Goal: Transaction & Acquisition: Book appointment/travel/reservation

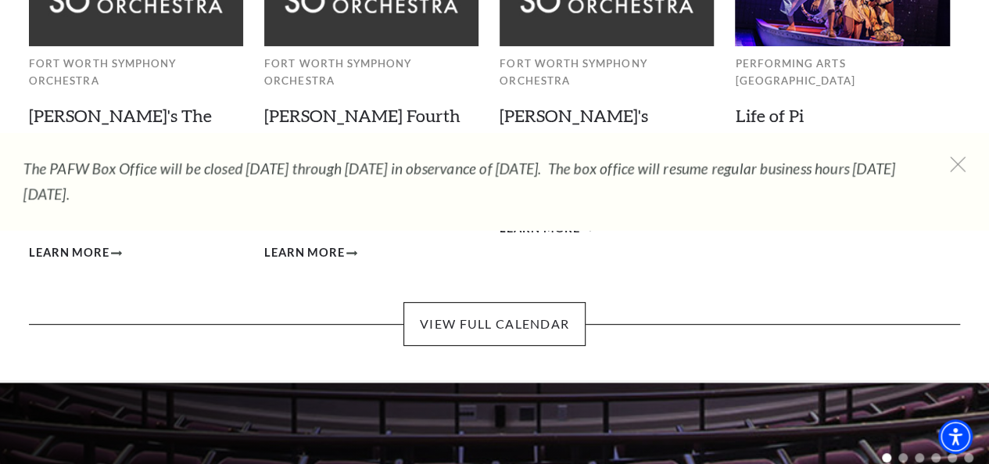
scroll to position [235, 0]
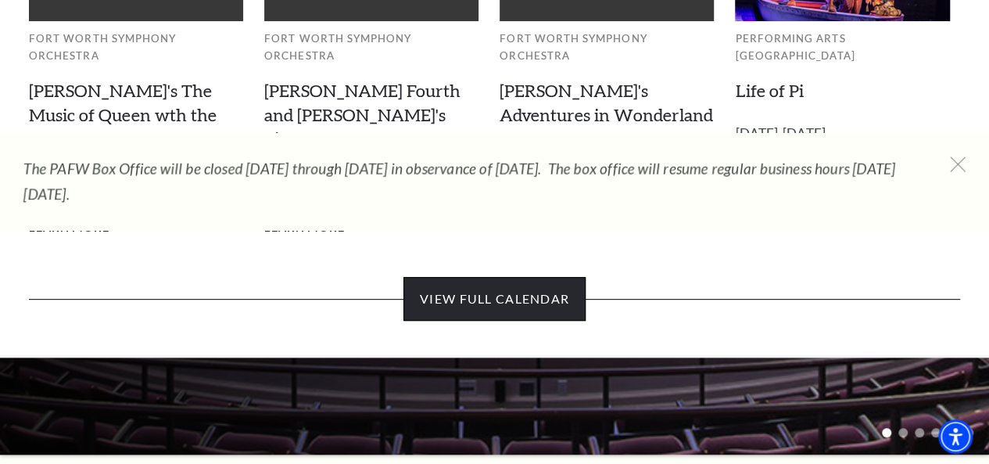
click at [561, 282] on link "View Full Calendar" at bounding box center [495, 299] width 182 height 44
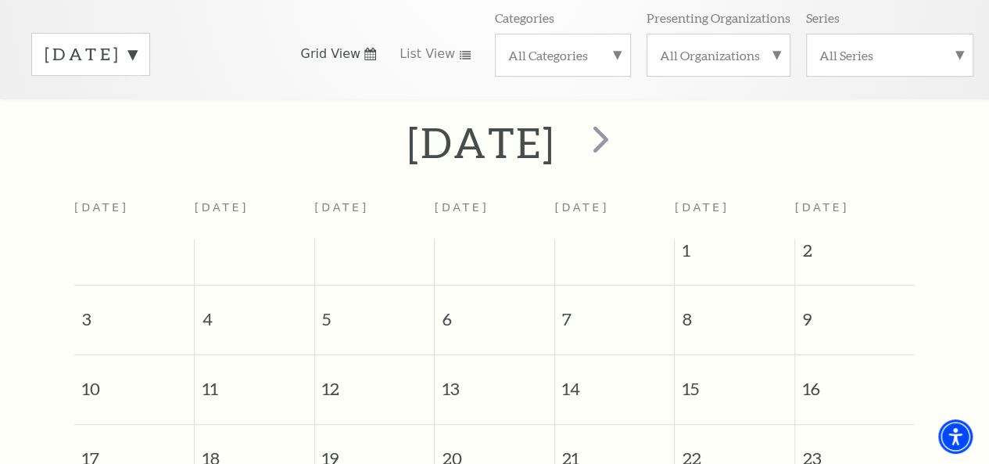
scroll to position [138, 0]
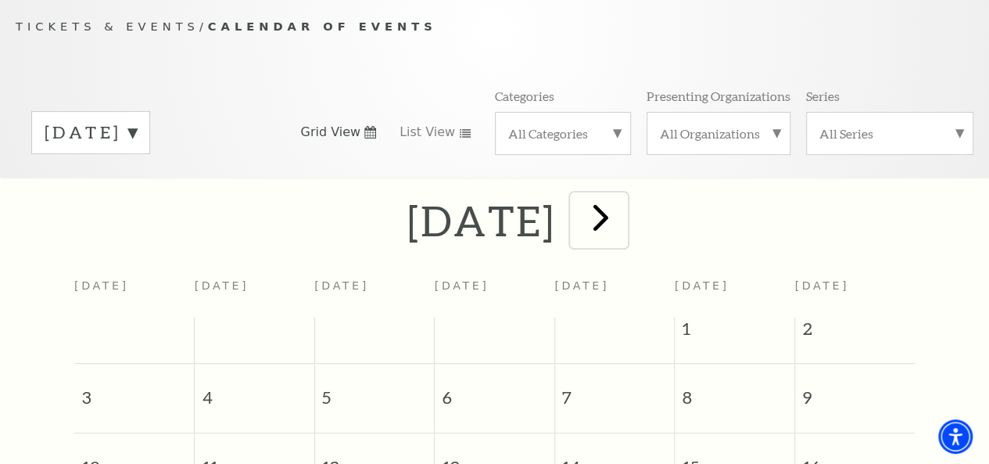
click at [623, 235] on span "next" at bounding box center [601, 217] width 45 height 45
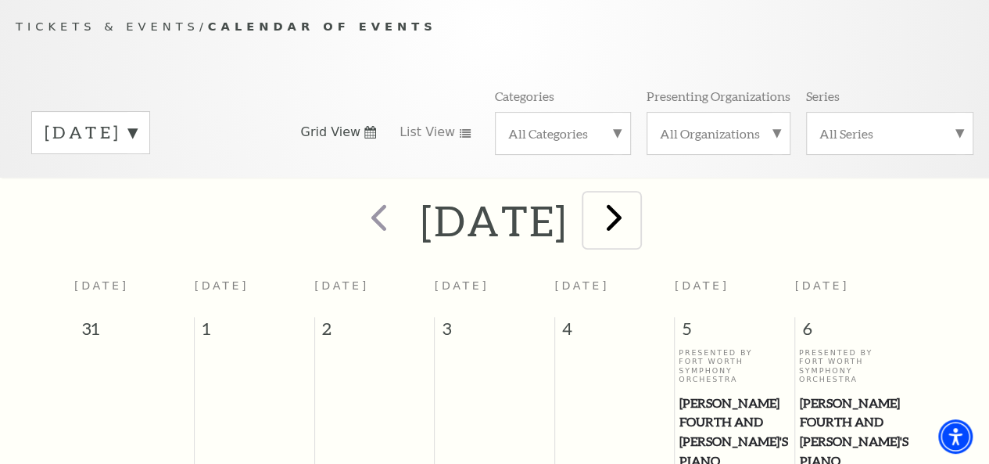
click at [637, 229] on span "next" at bounding box center [614, 217] width 45 height 45
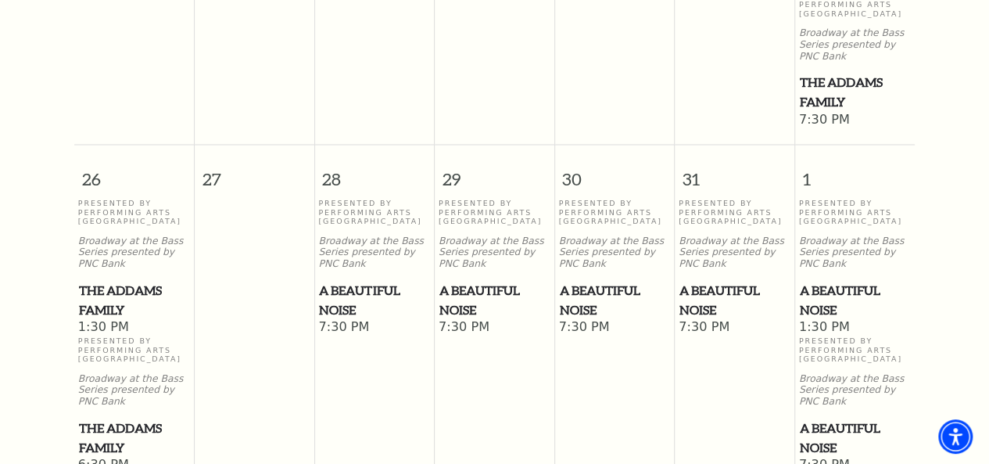
scroll to position [1311, 0]
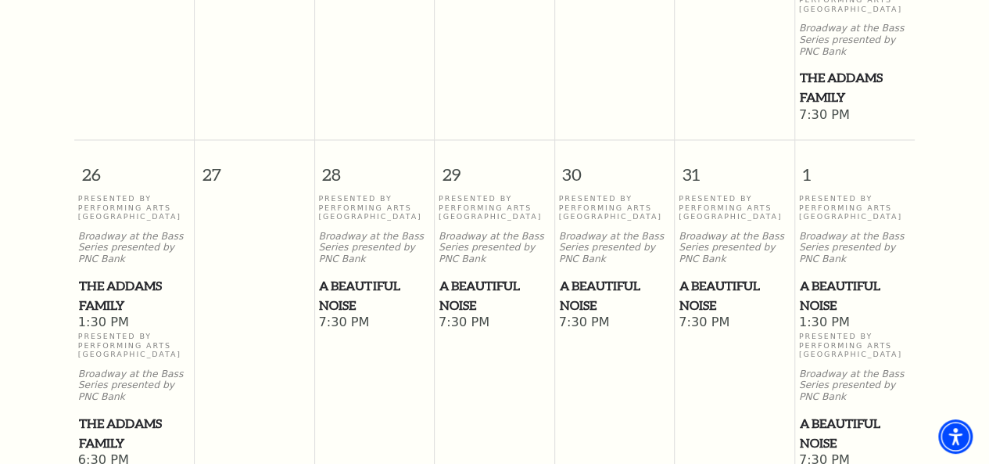
click at [591, 286] on span "A Beautiful Noise" at bounding box center [615, 294] width 110 height 38
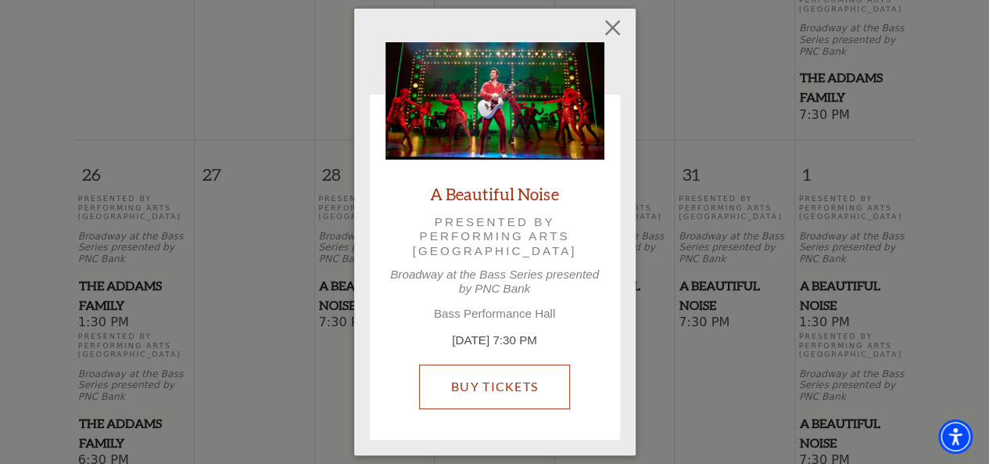
click at [526, 396] on link "Buy Tickets" at bounding box center [494, 386] width 151 height 44
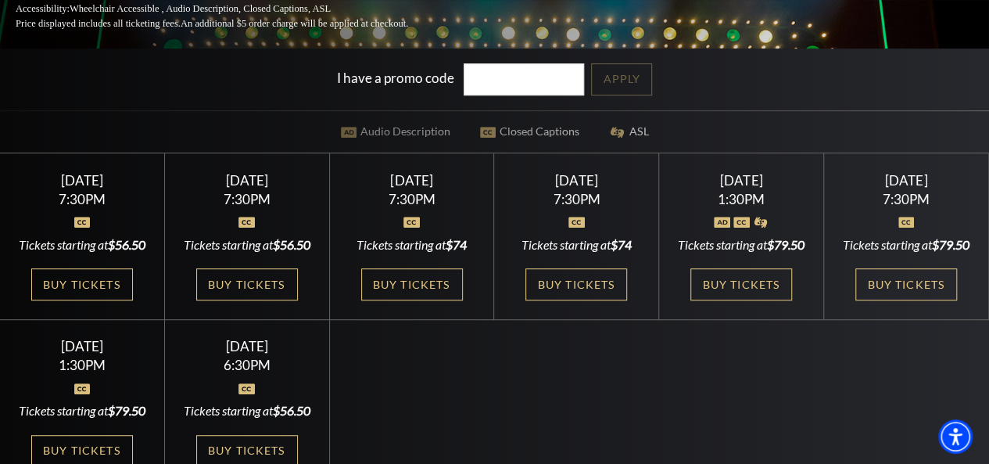
scroll to position [313, 0]
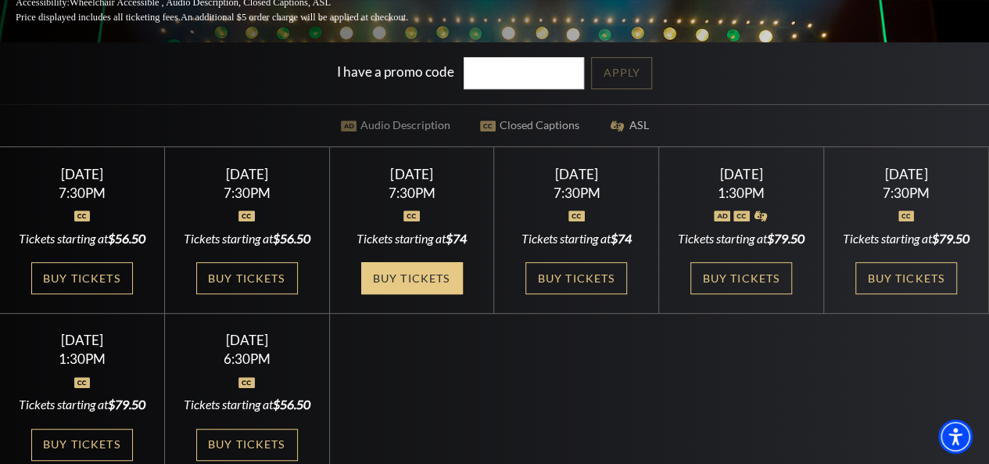
click at [426, 291] on link "Buy Tickets" at bounding box center [412, 278] width 102 height 32
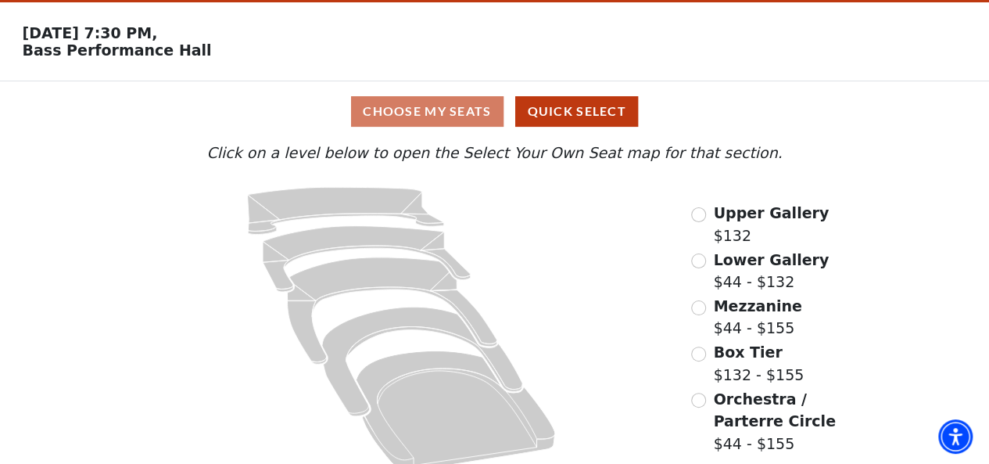
scroll to position [69, 0]
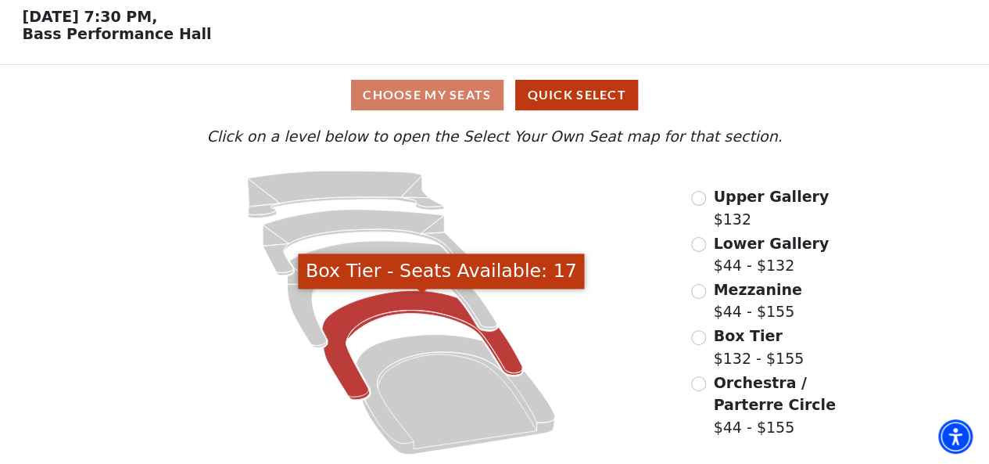
click at [410, 307] on icon "Box Tier - Seats Available: 17" at bounding box center [422, 345] width 201 height 110
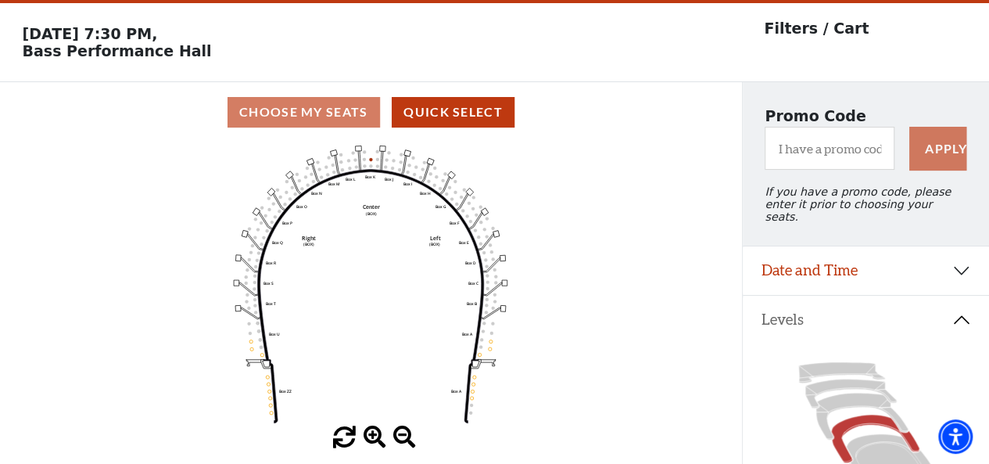
scroll to position [72, 0]
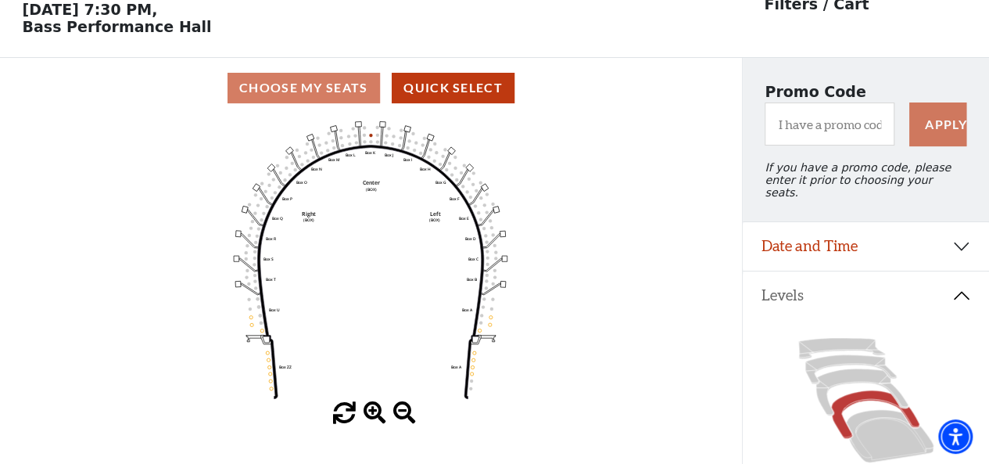
click at [372, 415] on span at bounding box center [375, 413] width 23 height 23
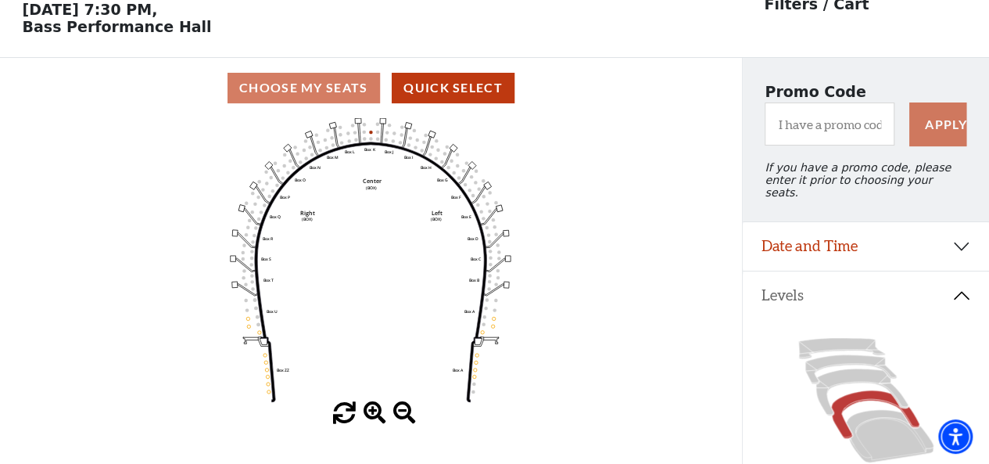
click at [372, 415] on span at bounding box center [375, 413] width 23 height 23
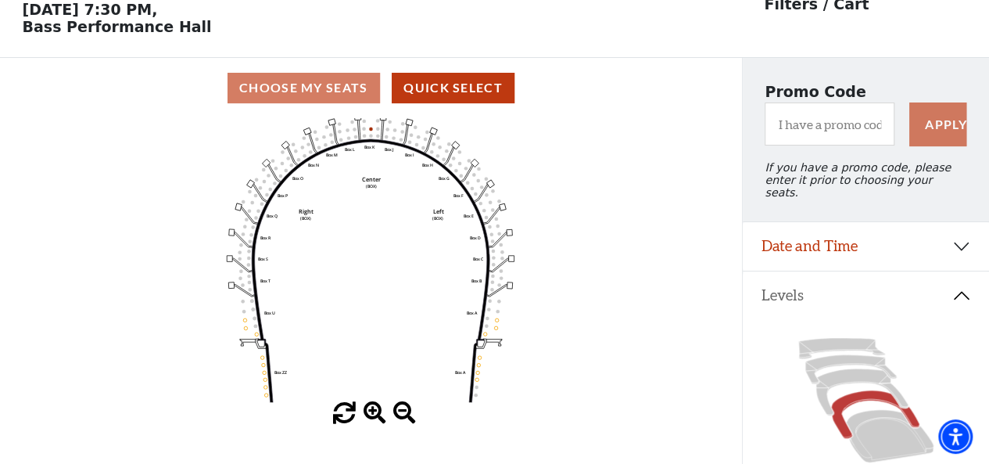
click at [372, 415] on span at bounding box center [375, 413] width 23 height 23
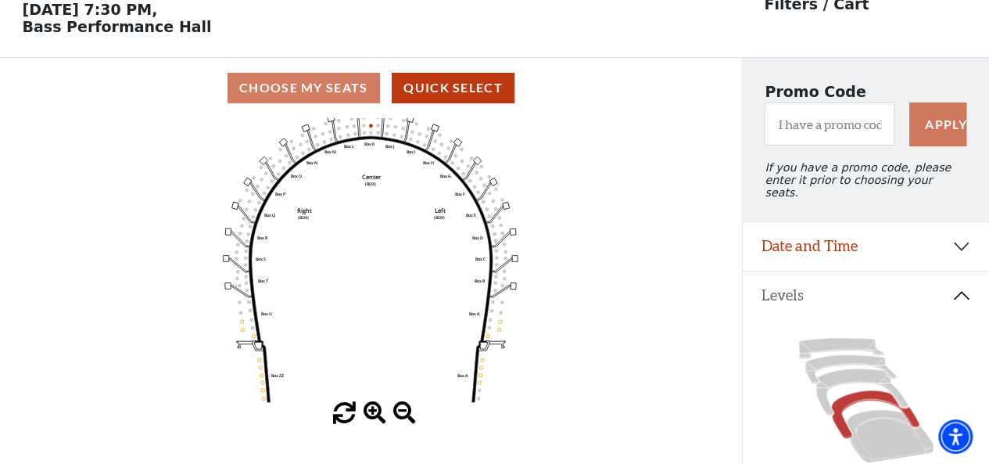
click at [372, 415] on span at bounding box center [375, 413] width 23 height 23
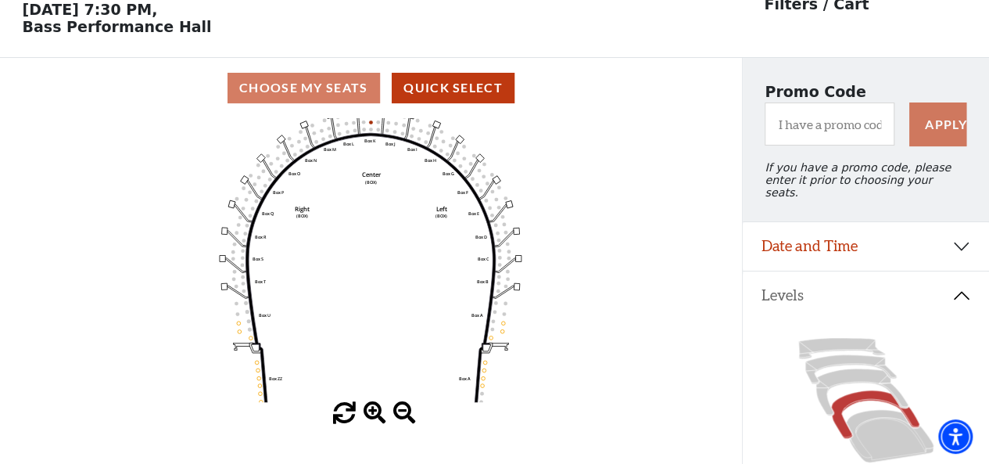
click at [372, 415] on span at bounding box center [375, 413] width 23 height 23
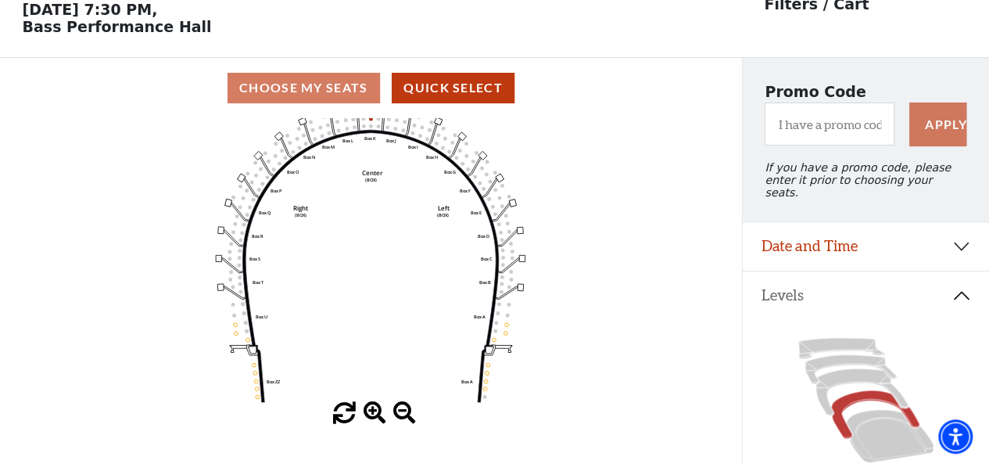
click at [372, 415] on span at bounding box center [375, 413] width 23 height 23
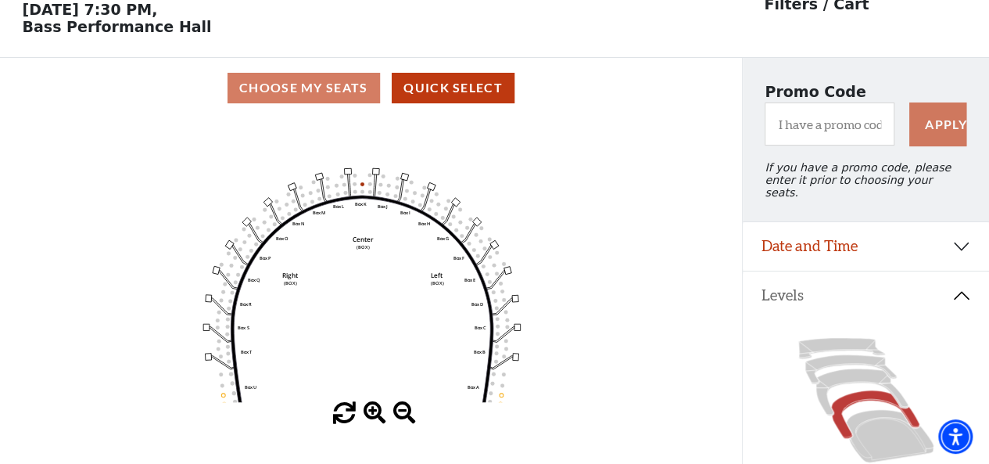
drag, startPoint x: 380, startPoint y: 281, endPoint x: 372, endPoint y: 350, distance: 69.4
click at [372, 350] on icon "Left (BOX) Right (BOX) Center (BOX) Box ZZ Box U Box T Box S Box R Box Q Box P …" at bounding box center [371, 260] width 668 height 284
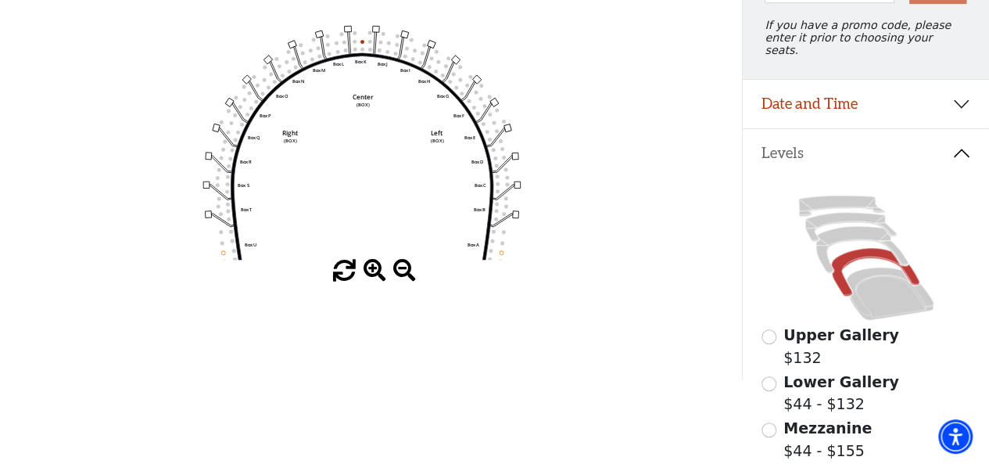
scroll to position [178, 0]
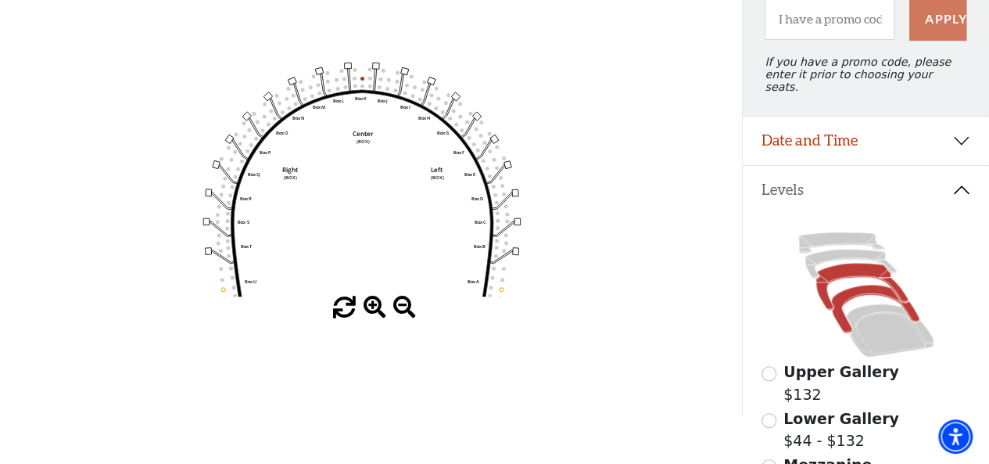
click at [864, 264] on icon at bounding box center [862, 287] width 92 height 47
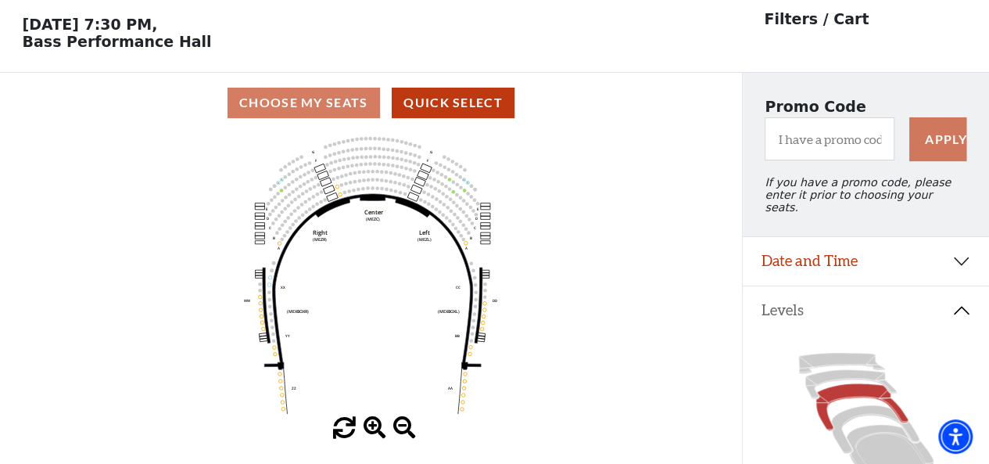
scroll to position [72, 0]
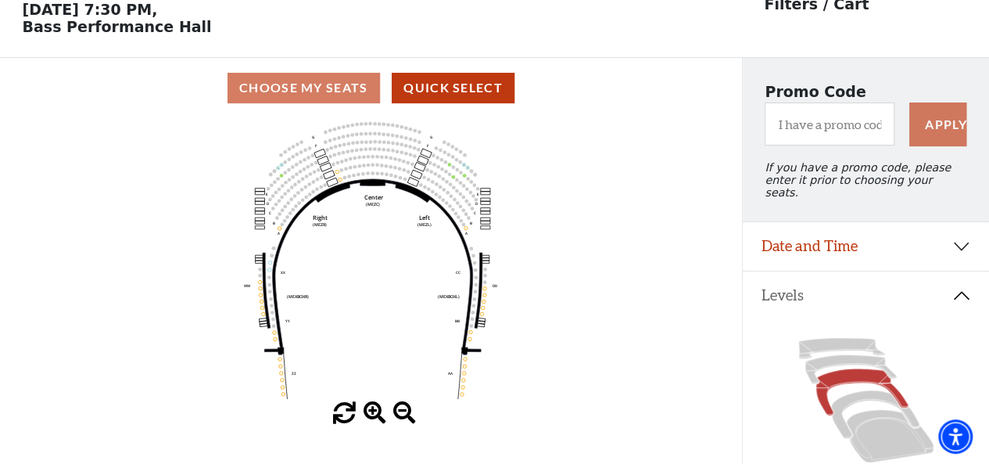
click at [368, 414] on span at bounding box center [375, 413] width 23 height 23
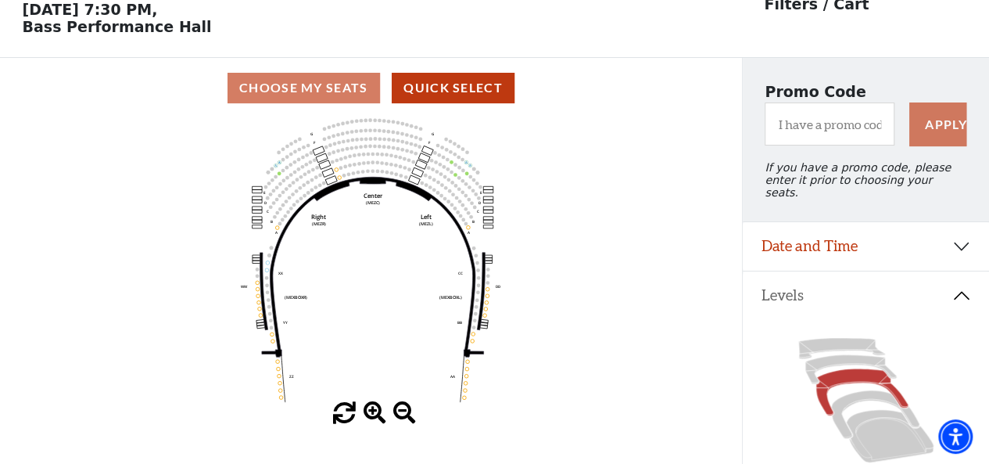
click at [368, 414] on span at bounding box center [375, 413] width 23 height 23
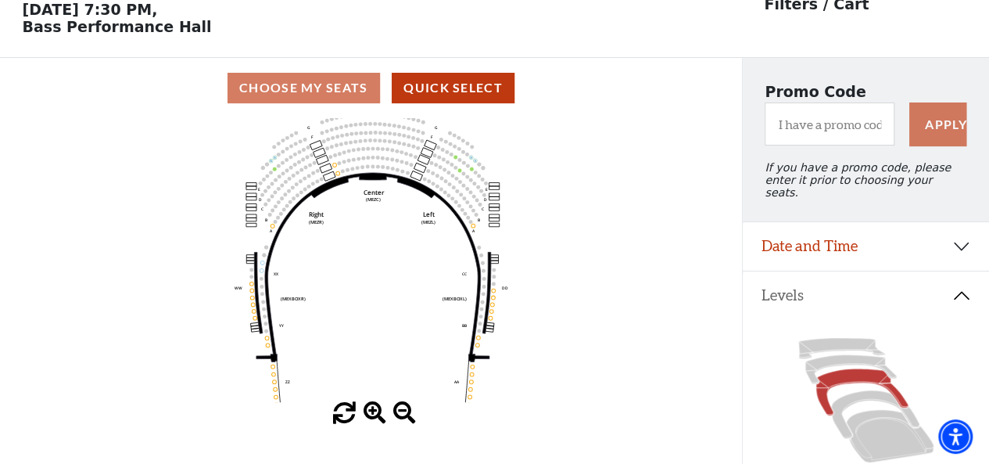
click at [368, 414] on span at bounding box center [375, 413] width 23 height 23
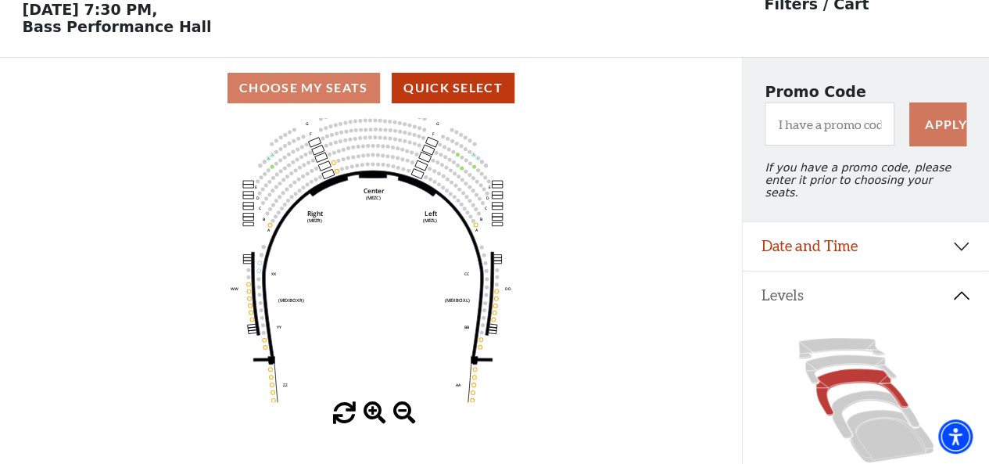
click at [368, 414] on span at bounding box center [375, 413] width 23 height 23
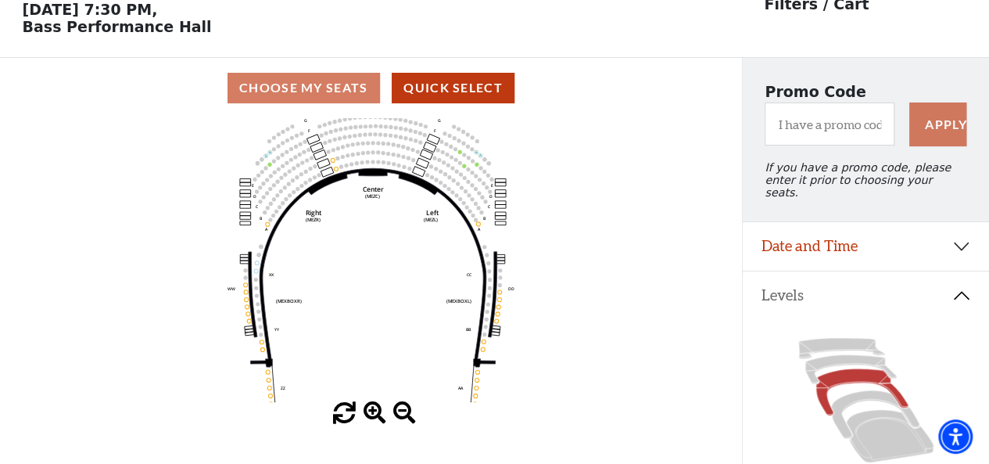
click at [368, 414] on span at bounding box center [375, 413] width 23 height 23
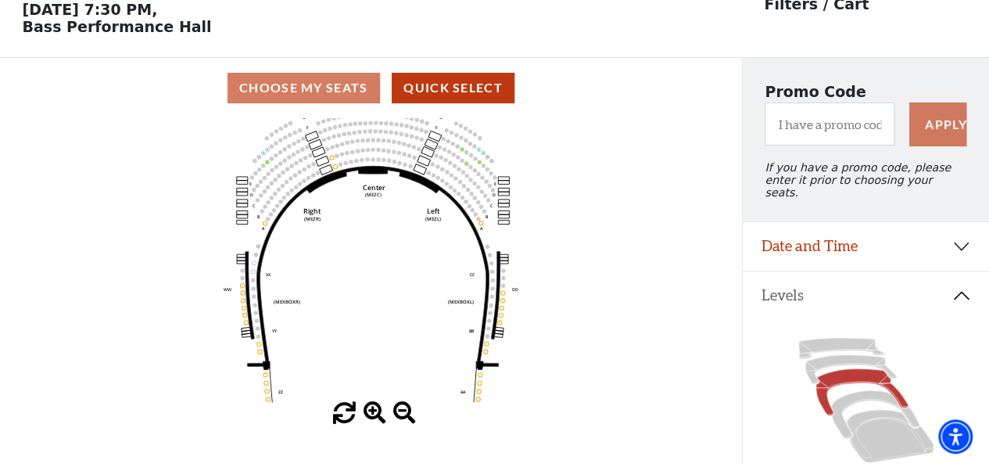
click at [368, 414] on span at bounding box center [375, 413] width 23 height 23
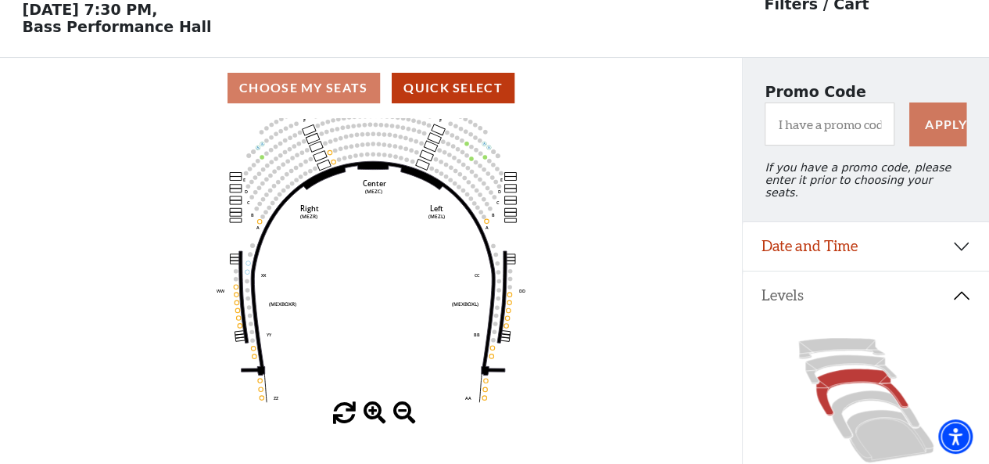
click at [368, 414] on span at bounding box center [375, 413] width 23 height 23
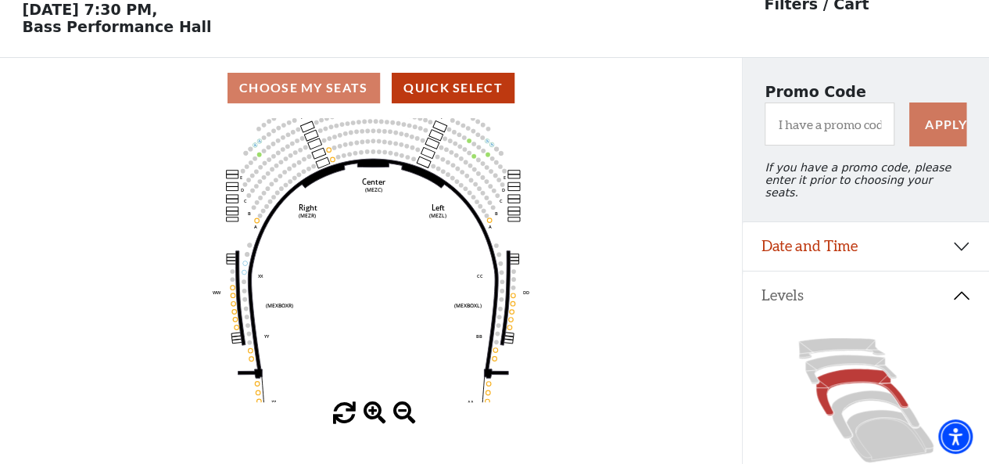
click at [368, 414] on span at bounding box center [375, 413] width 23 height 23
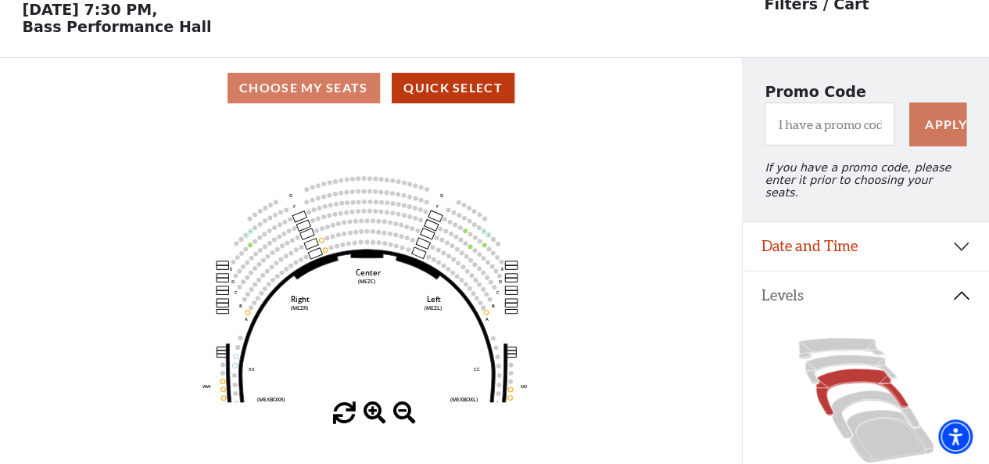
drag, startPoint x: 402, startPoint y: 224, endPoint x: 396, endPoint y: 317, distance: 93.3
click at [396, 317] on icon "Center (MEZC) Right (MEZR) Left (MEZL) (MEXBOXR) (MEXBOXL) XX WW CC DD YY BB ZZ…" at bounding box center [371, 260] width 668 height 284
click at [874, 429] on icon at bounding box center [890, 436] width 88 height 52
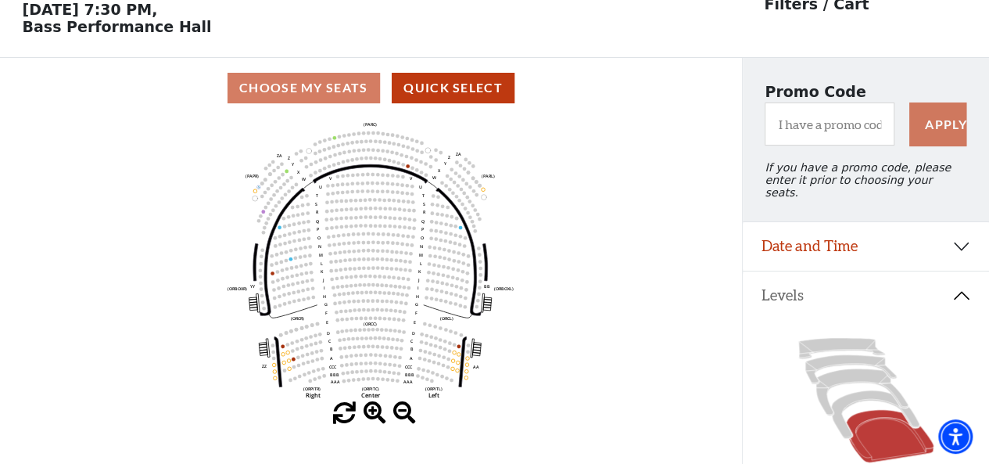
click at [372, 412] on span at bounding box center [375, 413] width 23 height 23
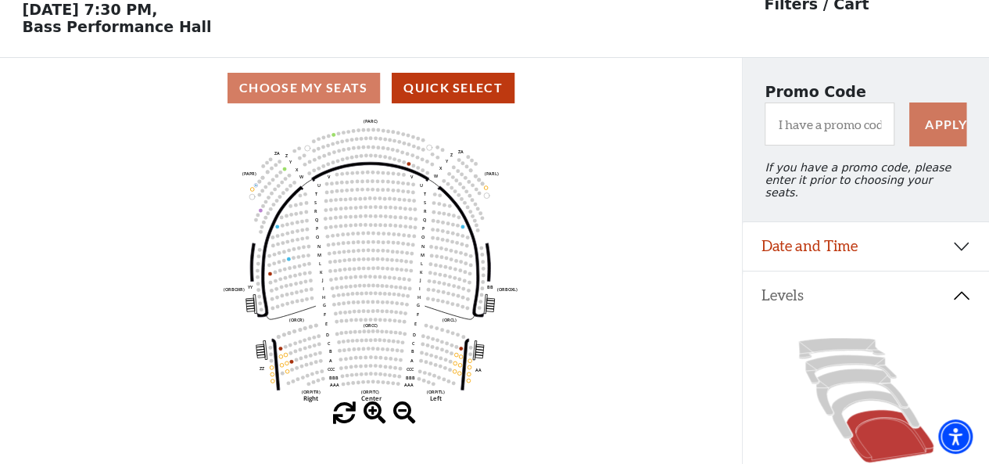
click at [372, 412] on span at bounding box center [375, 413] width 23 height 23
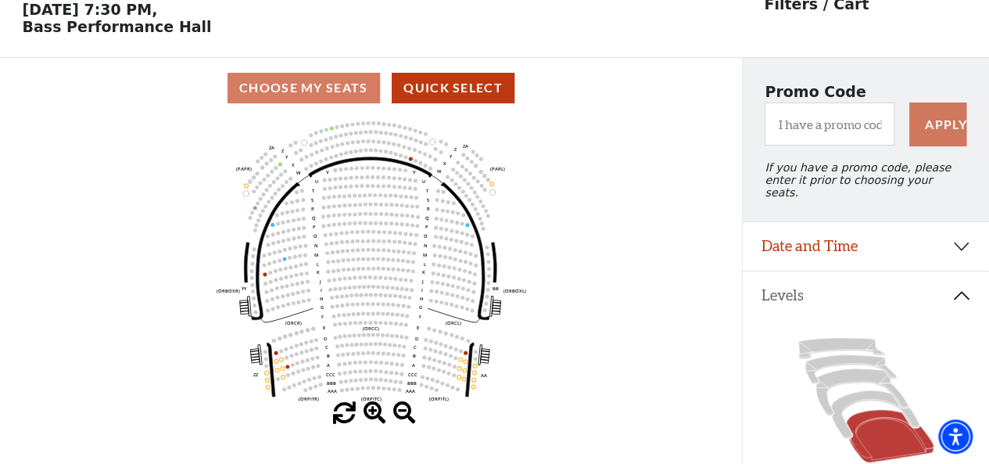
click at [372, 412] on span at bounding box center [375, 413] width 23 height 23
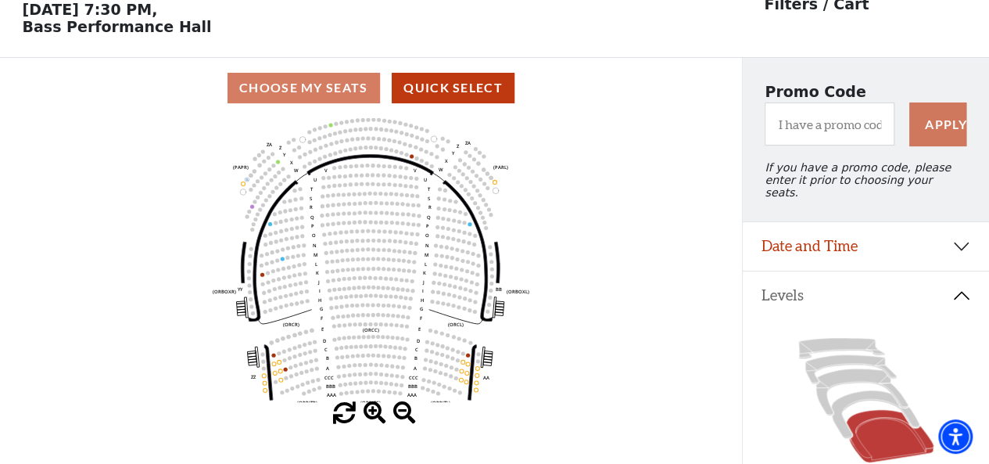
click at [372, 412] on span at bounding box center [375, 413] width 23 height 23
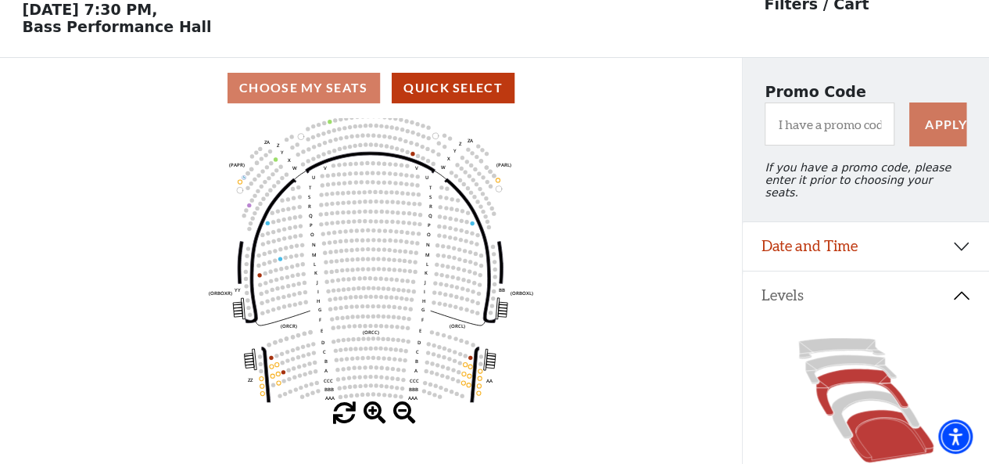
click at [870, 370] on icon at bounding box center [862, 392] width 92 height 47
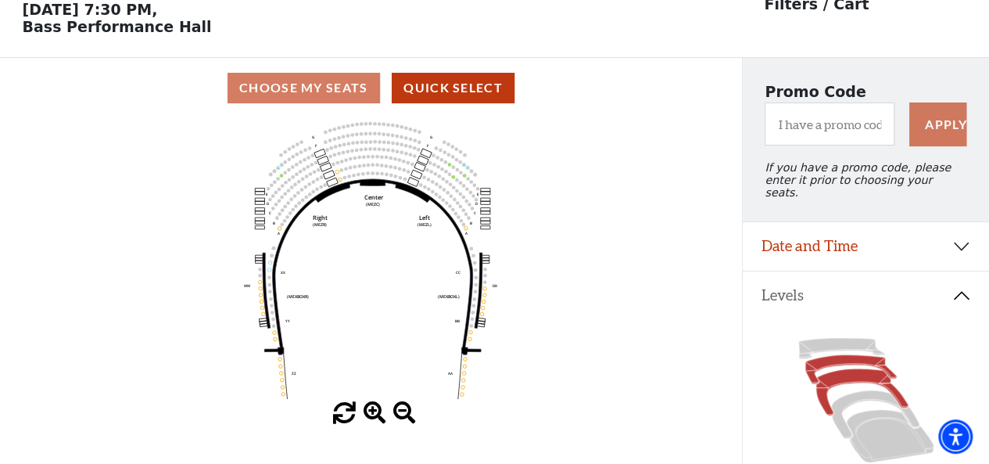
click at [864, 356] on icon at bounding box center [852, 369] width 92 height 29
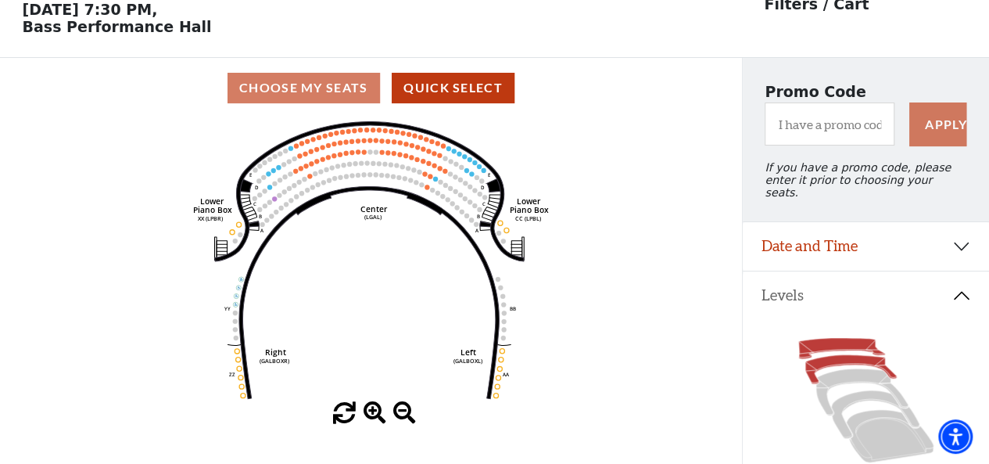
click at [845, 338] on icon at bounding box center [842, 348] width 86 height 20
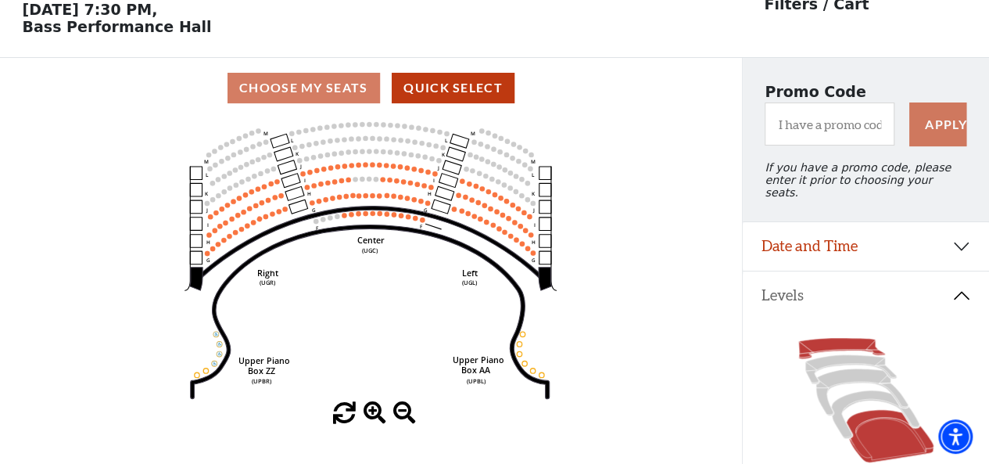
click at [907, 427] on icon at bounding box center [890, 436] width 88 height 52
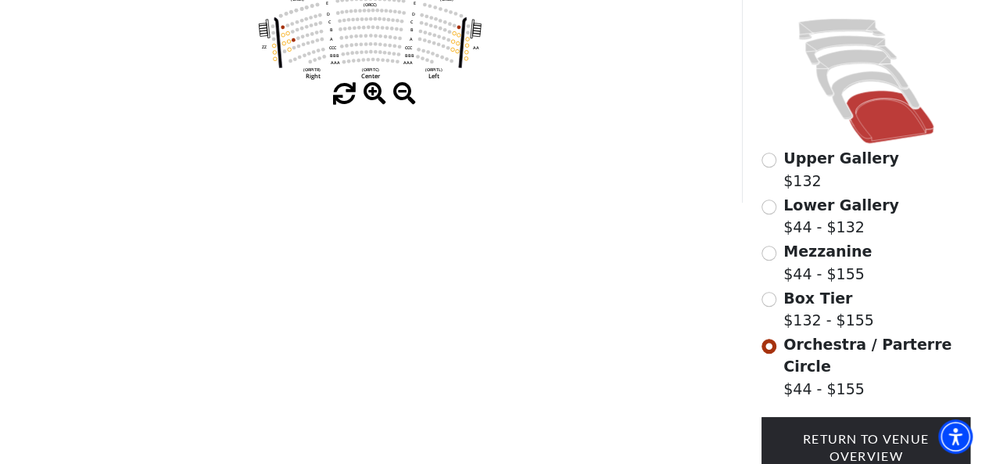
scroll to position [490, 0]
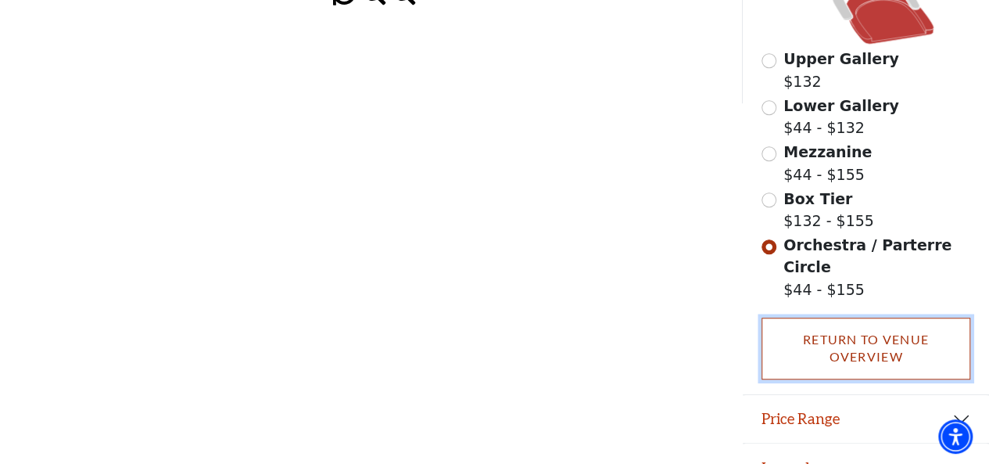
click at [893, 318] on link "Return To Venue Overview" at bounding box center [867, 349] width 210 height 62
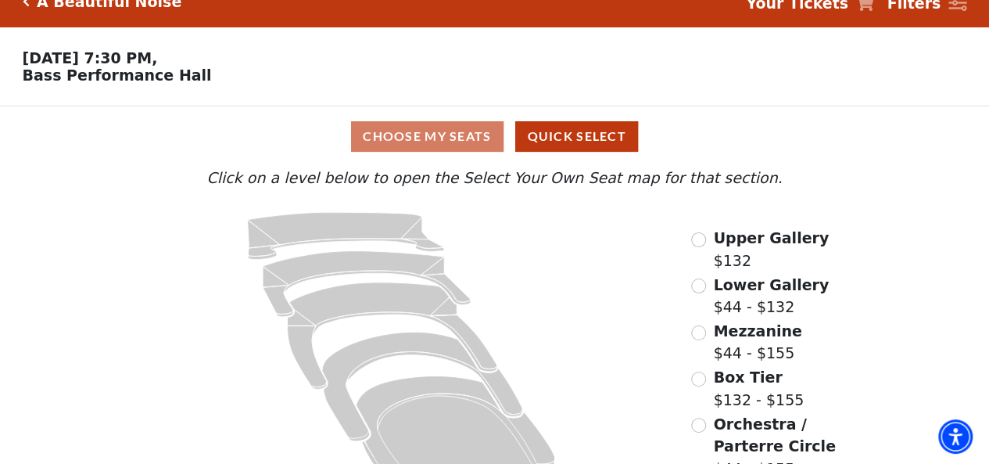
scroll to position [0, 0]
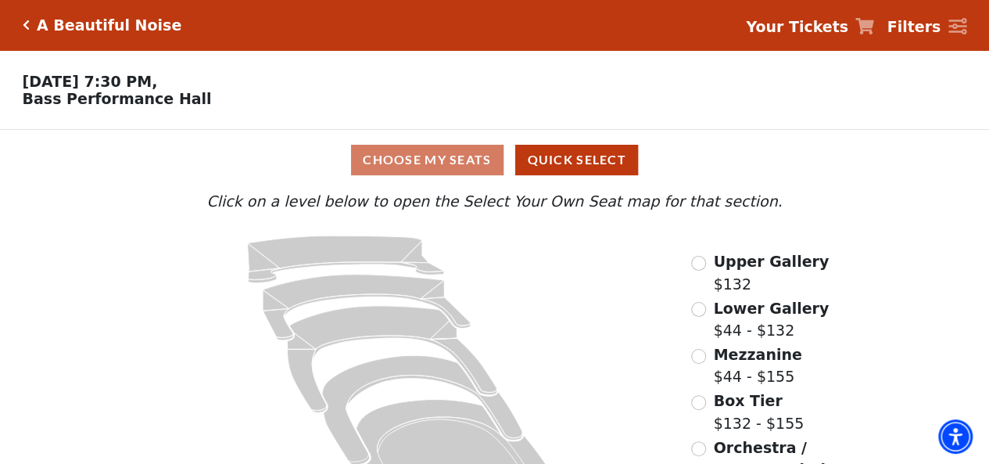
click at [23, 24] on icon "Click here to go back to filters" at bounding box center [26, 25] width 7 height 11
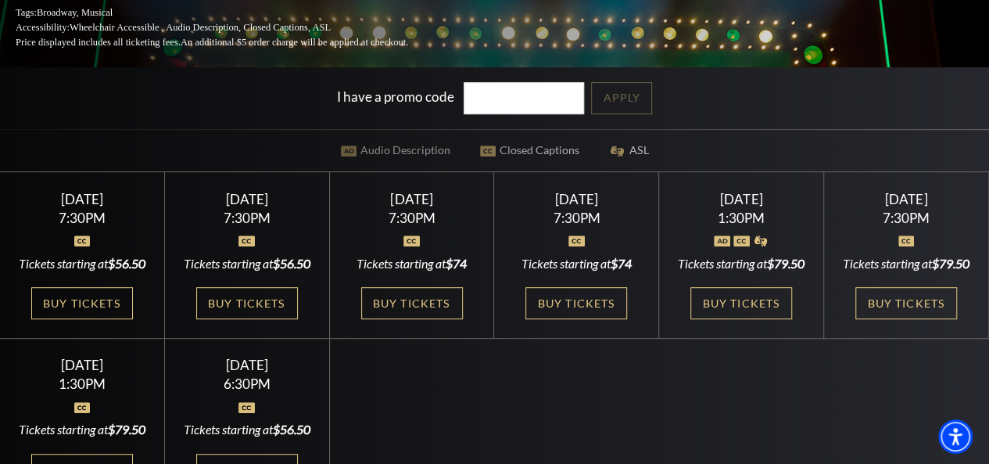
scroll to position [313, 0]
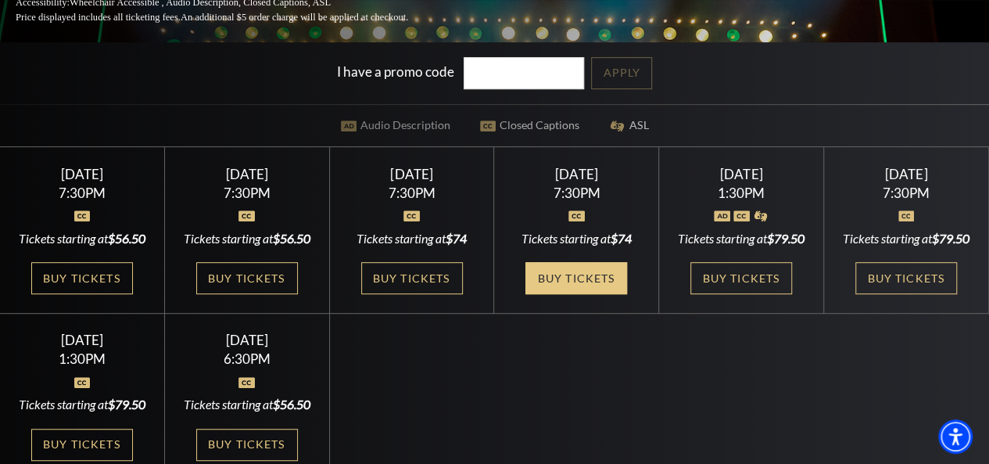
click at [591, 289] on link "Buy Tickets" at bounding box center [577, 278] width 102 height 32
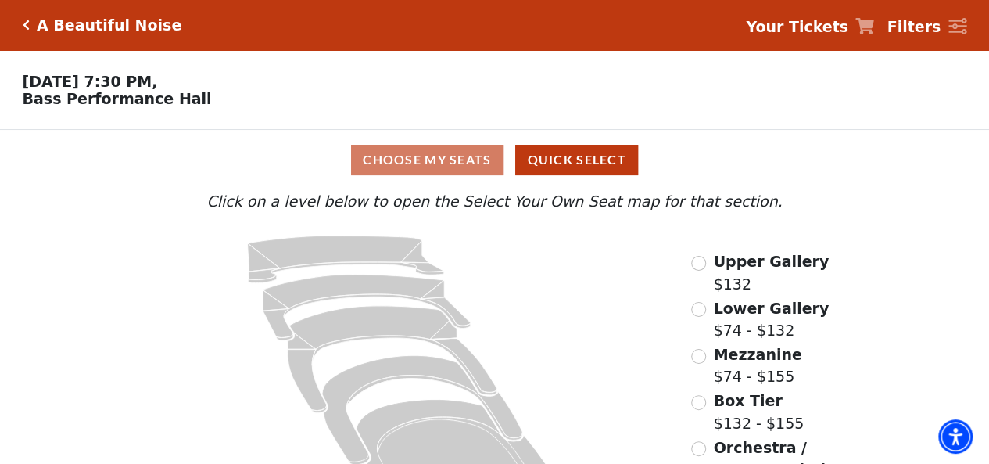
click at [28, 26] on icon "Click here to go back to filters" at bounding box center [26, 25] width 7 height 11
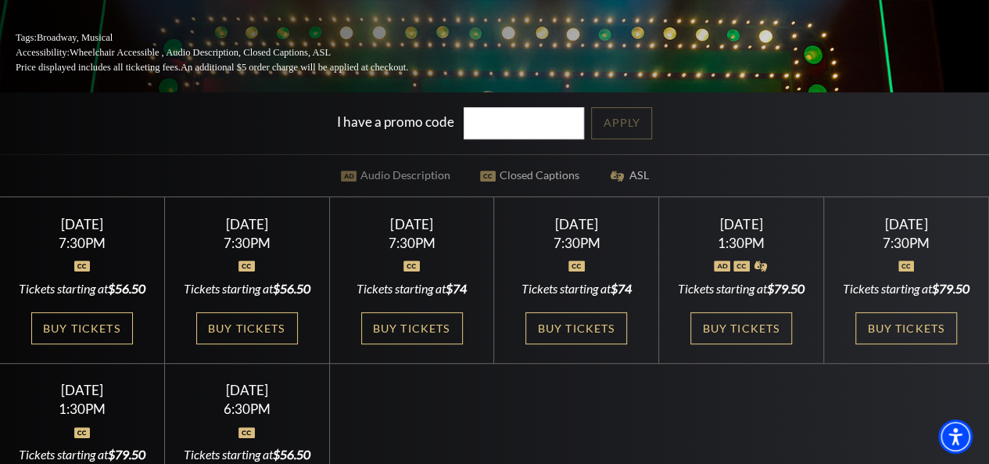
scroll to position [313, 0]
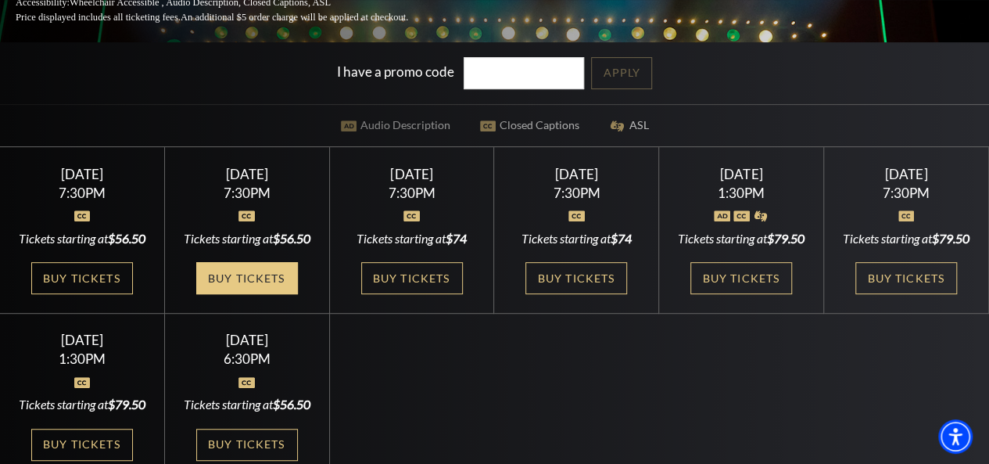
click at [278, 294] on link "Buy Tickets" at bounding box center [247, 278] width 102 height 32
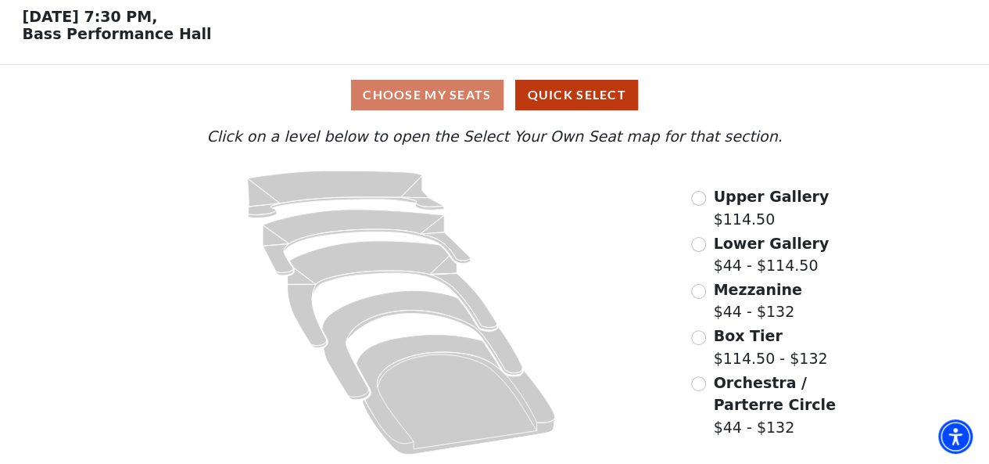
scroll to position [69, 0]
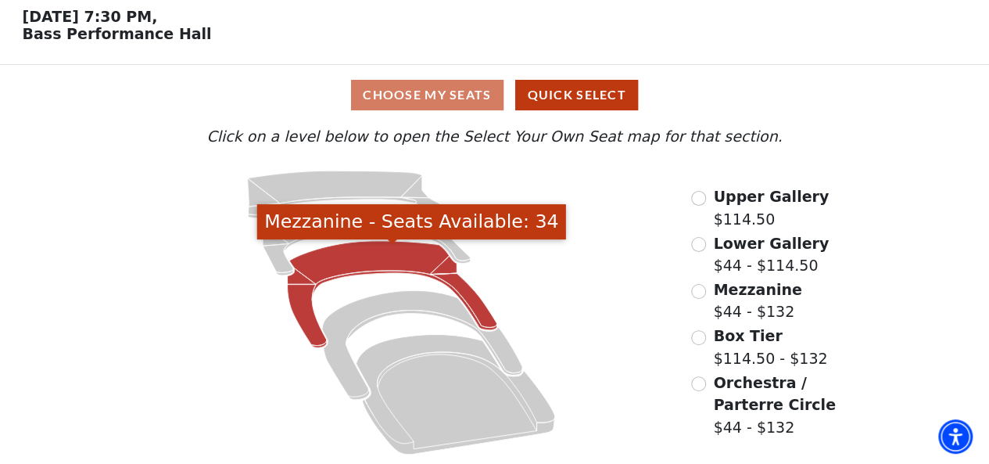
click at [377, 252] on icon "Mezzanine - Seats Available: 34" at bounding box center [393, 294] width 210 height 107
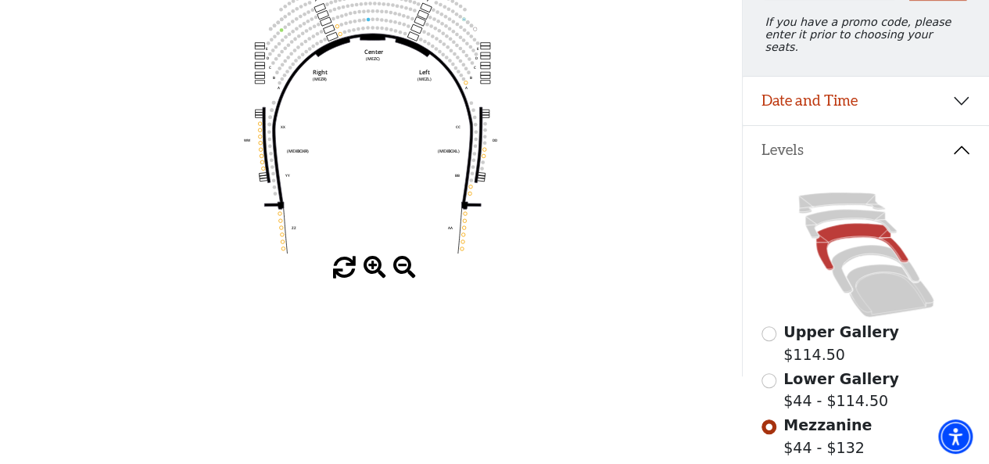
scroll to position [235, 0]
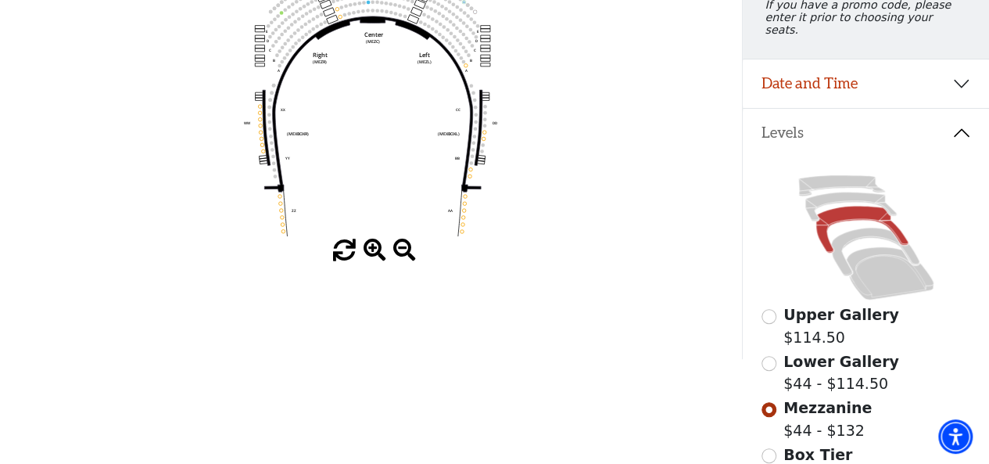
click at [375, 256] on span at bounding box center [375, 250] width 23 height 23
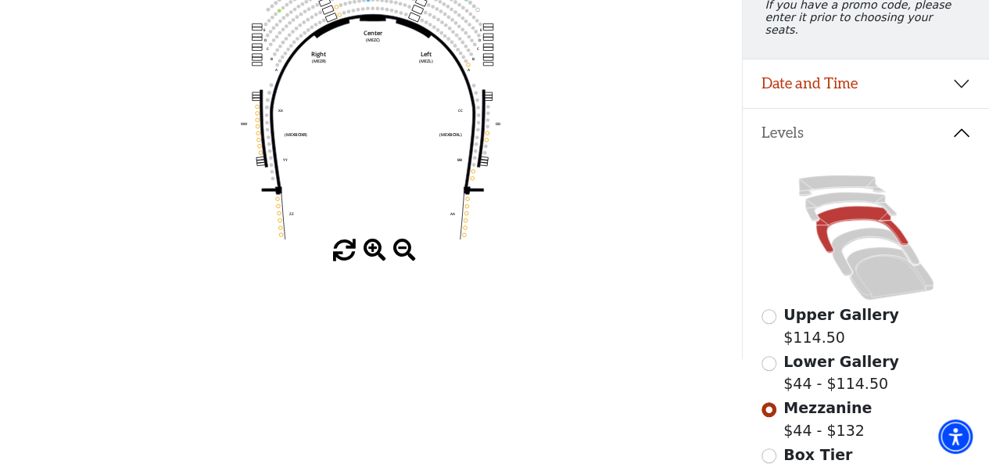
click at [375, 256] on span at bounding box center [375, 250] width 23 height 23
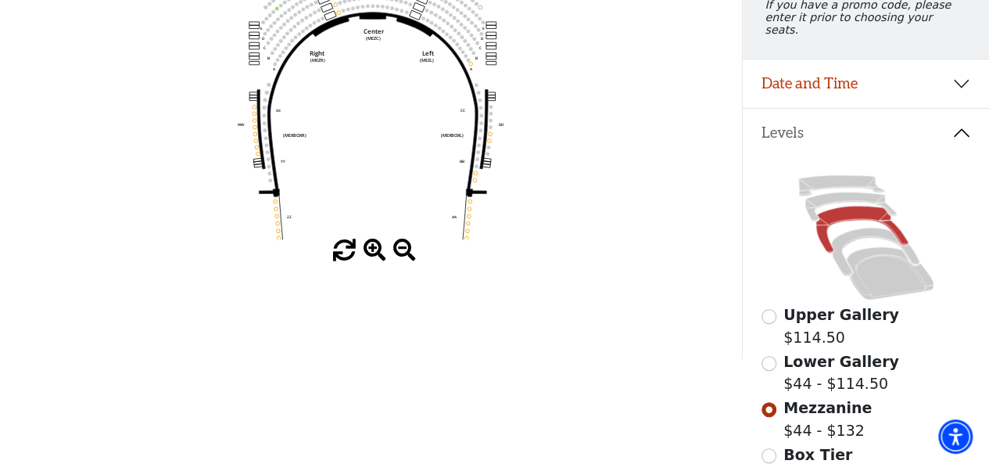
click at [375, 256] on span at bounding box center [375, 250] width 23 height 23
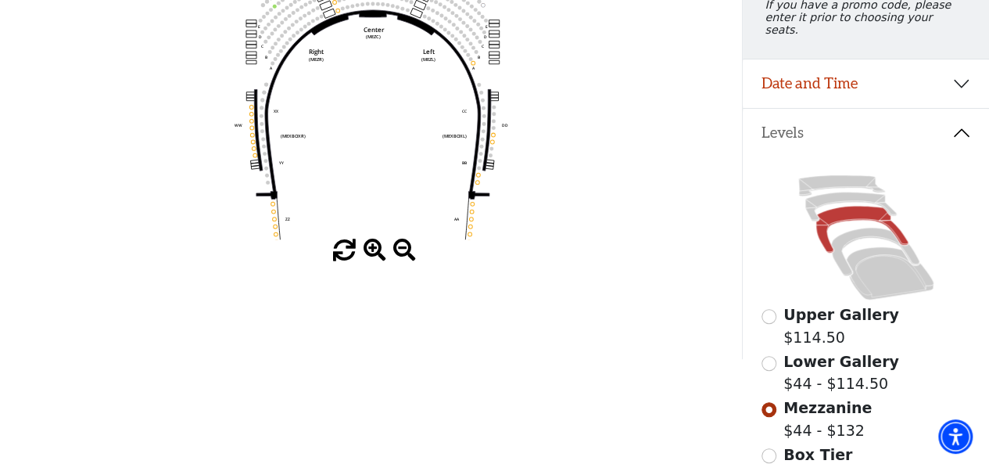
click at [375, 256] on span at bounding box center [375, 250] width 23 height 23
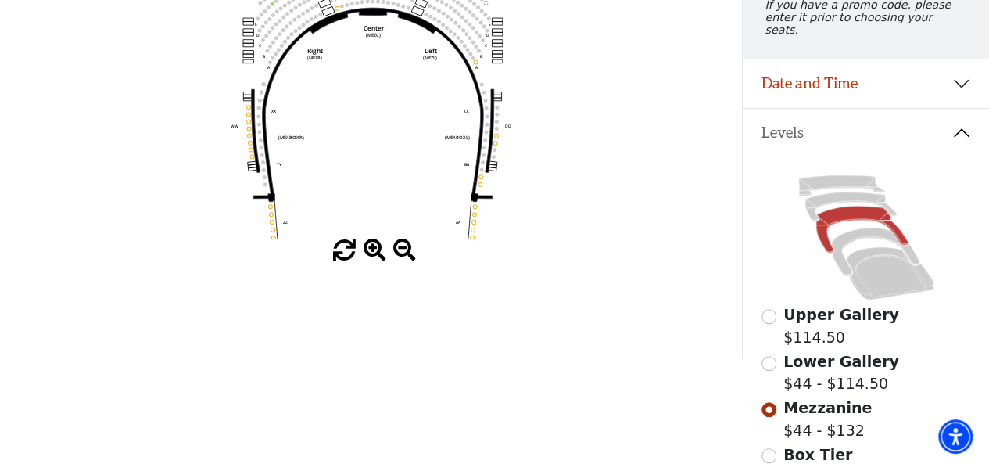
click at [375, 256] on span at bounding box center [375, 250] width 23 height 23
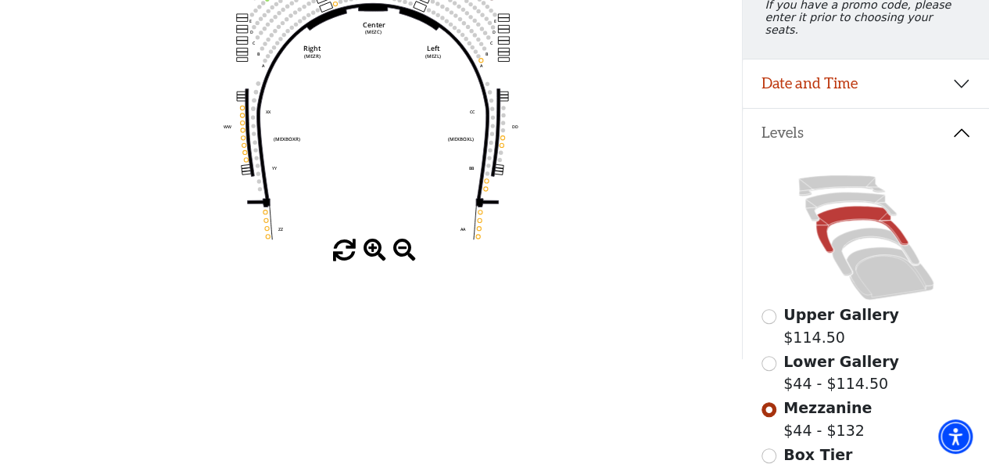
click at [375, 256] on span at bounding box center [375, 250] width 23 height 23
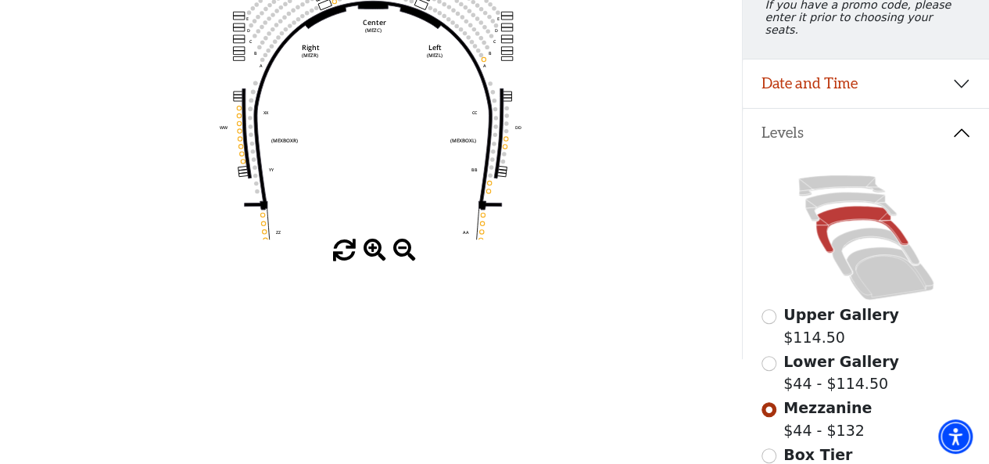
click at [375, 256] on span at bounding box center [375, 250] width 23 height 23
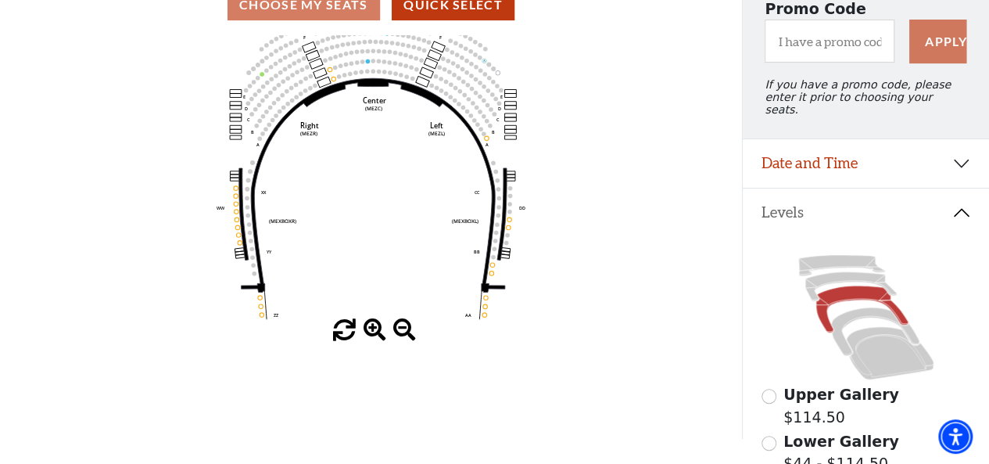
scroll to position [156, 0]
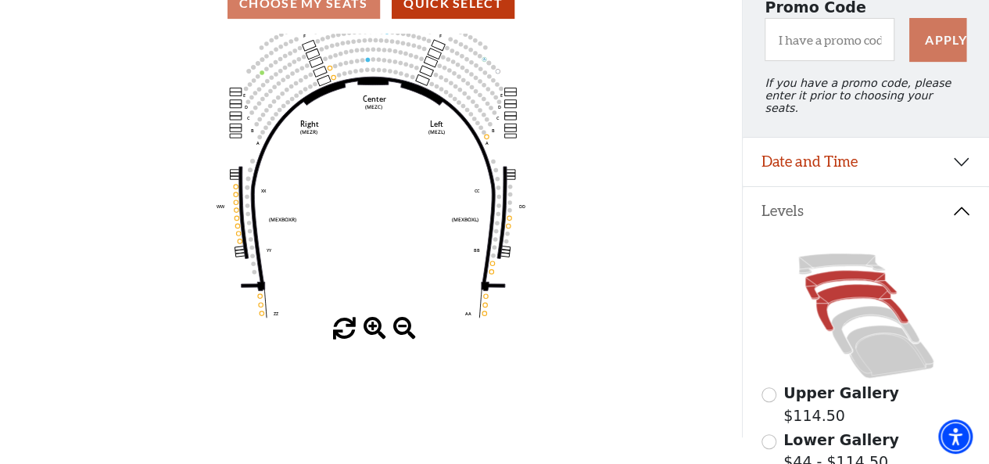
click at [831, 275] on icon at bounding box center [852, 285] width 92 height 29
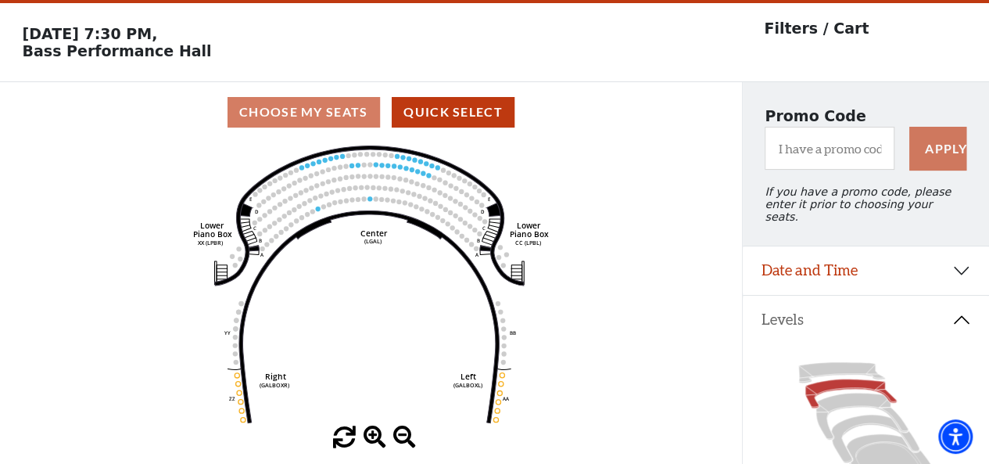
scroll to position [72, 0]
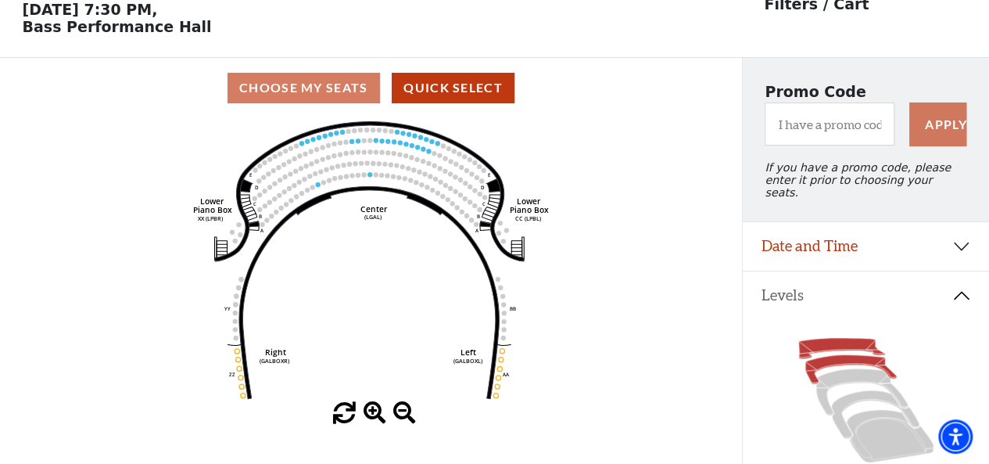
click at [849, 341] on icon at bounding box center [842, 348] width 86 height 20
